Goal: Task Accomplishment & Management: Manage account settings

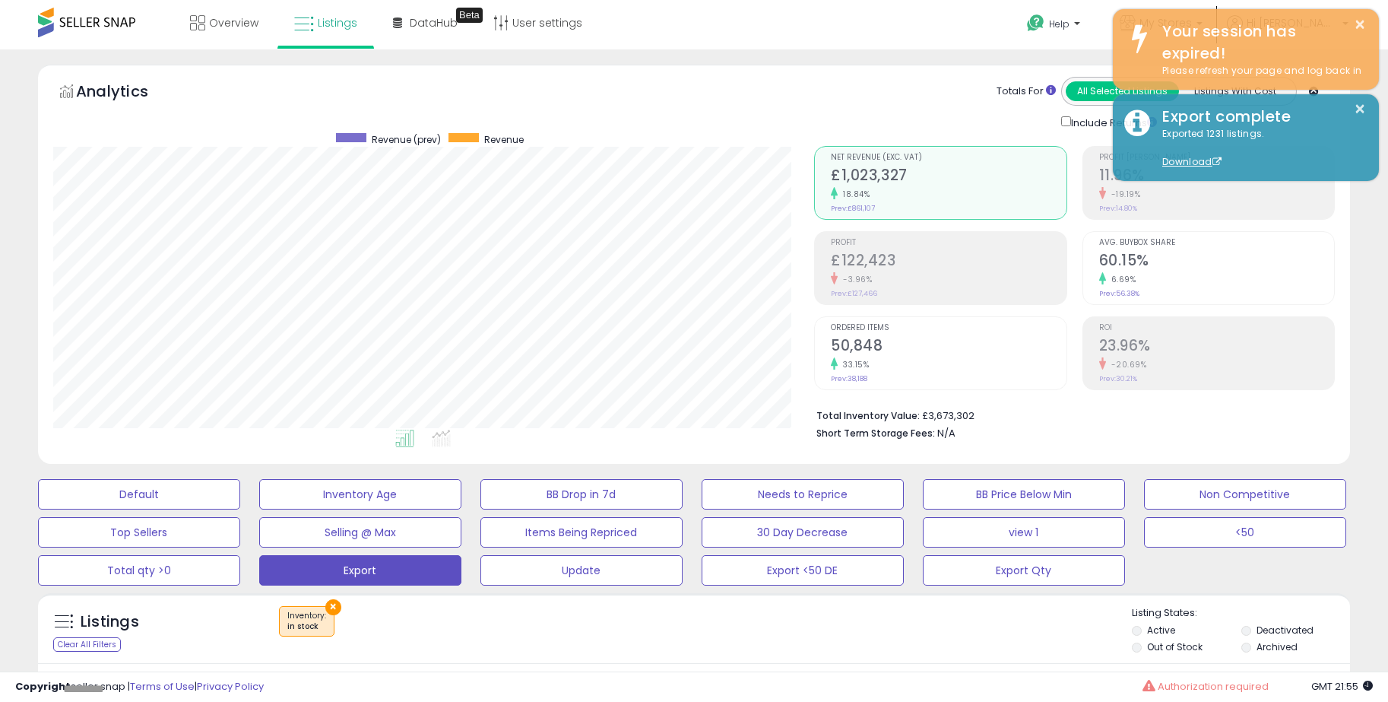
scroll to position [312, 761]
